Goal: Transaction & Acquisition: Obtain resource

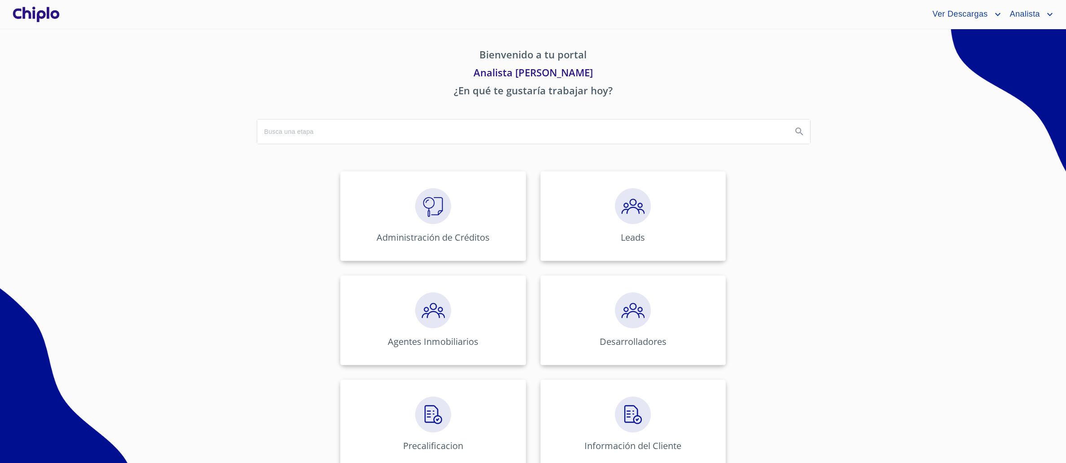
click at [202, 165] on section "Bienvenido a tu portal Analista [PERSON_NAME] ¿En qué te gustaría trabajar hoy?…" at bounding box center [533, 246] width 1066 height 434
drag, startPoint x: 343, startPoint y: 252, endPoint x: 347, endPoint y: 264, distance: 12.5
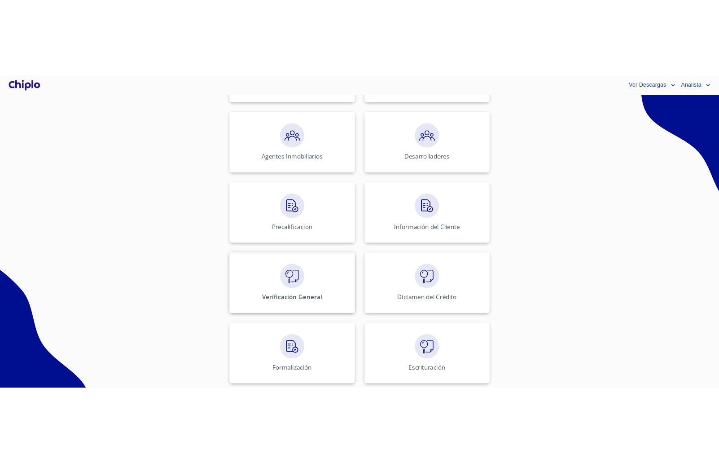
scroll to position [232, 0]
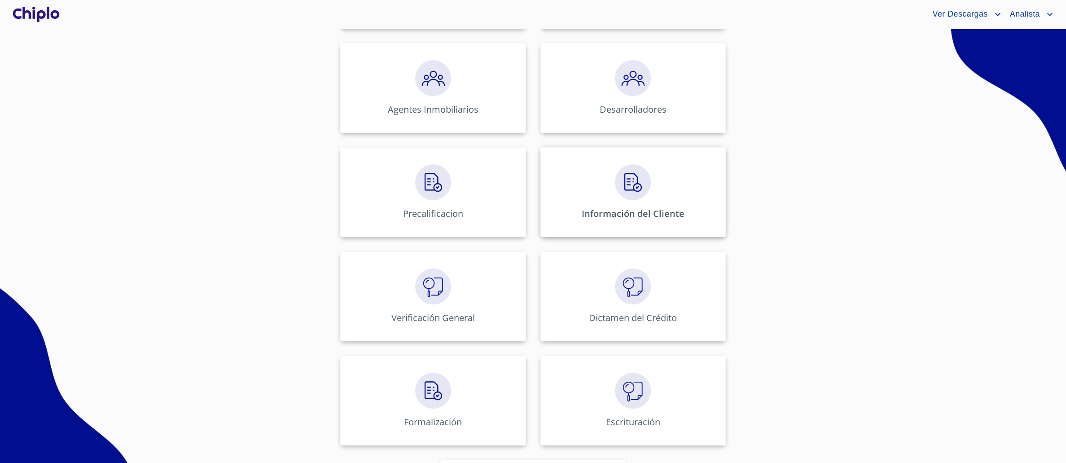
click at [610, 206] on div "Información del Cliente" at bounding box center [633, 192] width 185 height 90
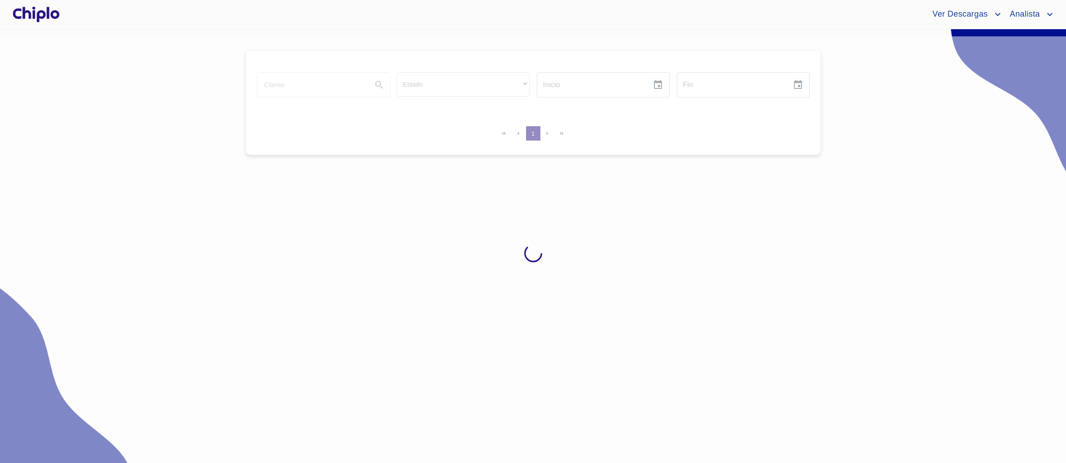
click at [257, 93] on input "search" at bounding box center [311, 85] width 108 height 24
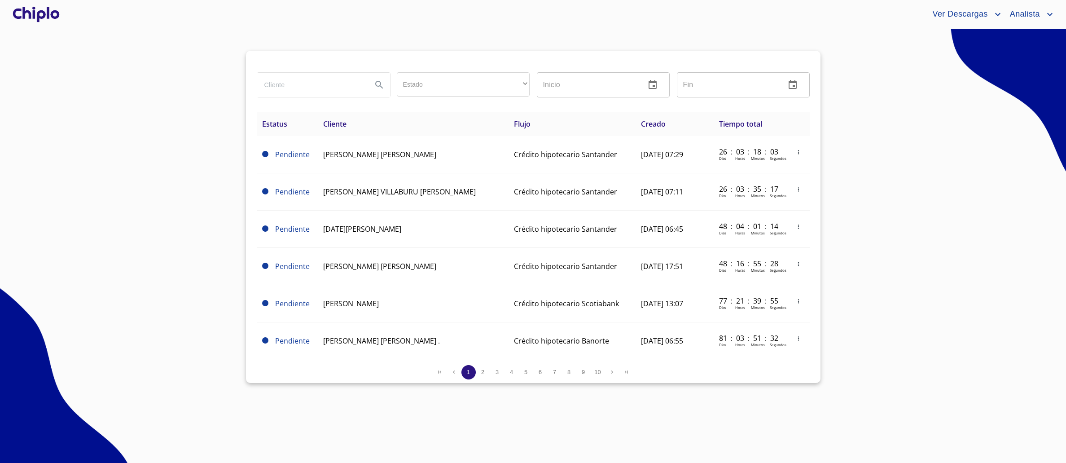
click at [257, 88] on input "search" at bounding box center [311, 85] width 108 height 24
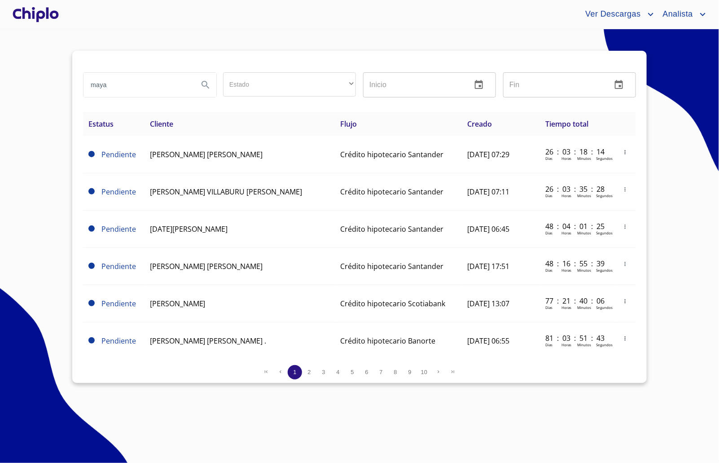
type input "maya"
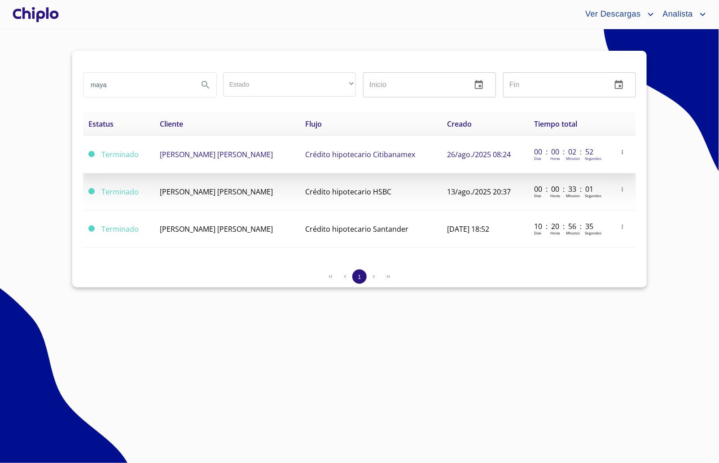
click at [203, 161] on td "[PERSON_NAME] [PERSON_NAME]" at bounding box center [227, 154] width 145 height 37
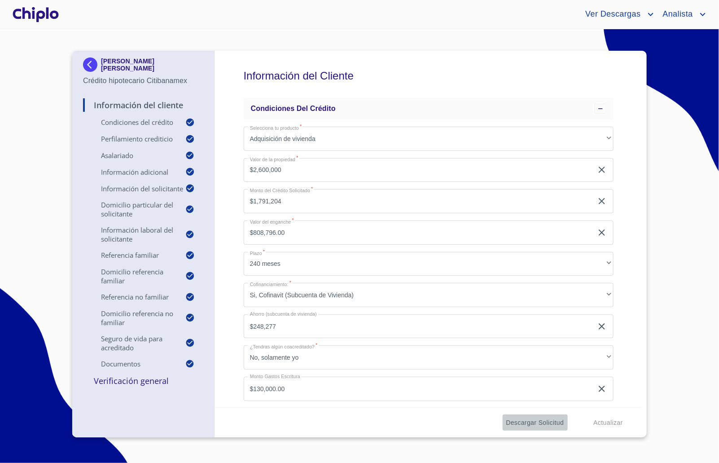
click at [528, 424] on span "Descargar Solicitud" at bounding box center [535, 422] width 58 height 11
click at [329, 425] on div "Descargar Solicitud Actualizar" at bounding box center [429, 422] width 428 height 31
click at [233, 218] on div "Información del Cliente Condiciones del Crédito Selecciona tu producto   * Adqu…" at bounding box center [429, 229] width 428 height 356
click at [528, 422] on span "Descargar Solicitud" at bounding box center [535, 422] width 58 height 11
click at [457, 416] on div "Descargar Solicitud Actualizar" at bounding box center [429, 422] width 428 height 31
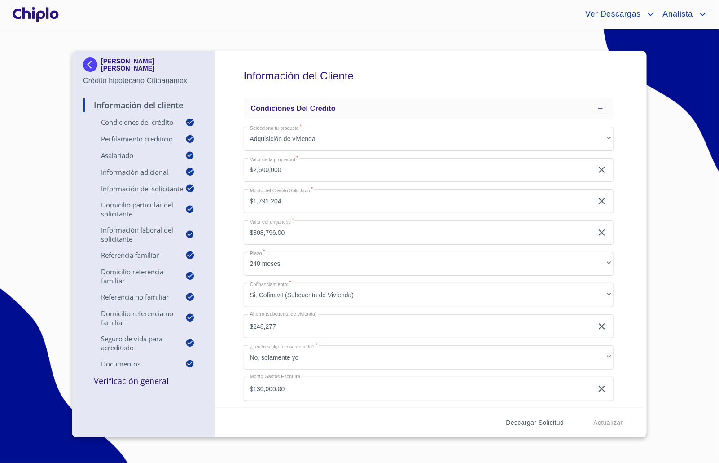
click at [543, 426] on span "Descargar Solicitud" at bounding box center [535, 422] width 58 height 11
click at [558, 416] on button "Descargar Solicitud" at bounding box center [535, 422] width 65 height 17
click at [522, 424] on span "Descargar Solicitud" at bounding box center [535, 422] width 58 height 11
